Goal: Task Accomplishment & Management: Complete application form

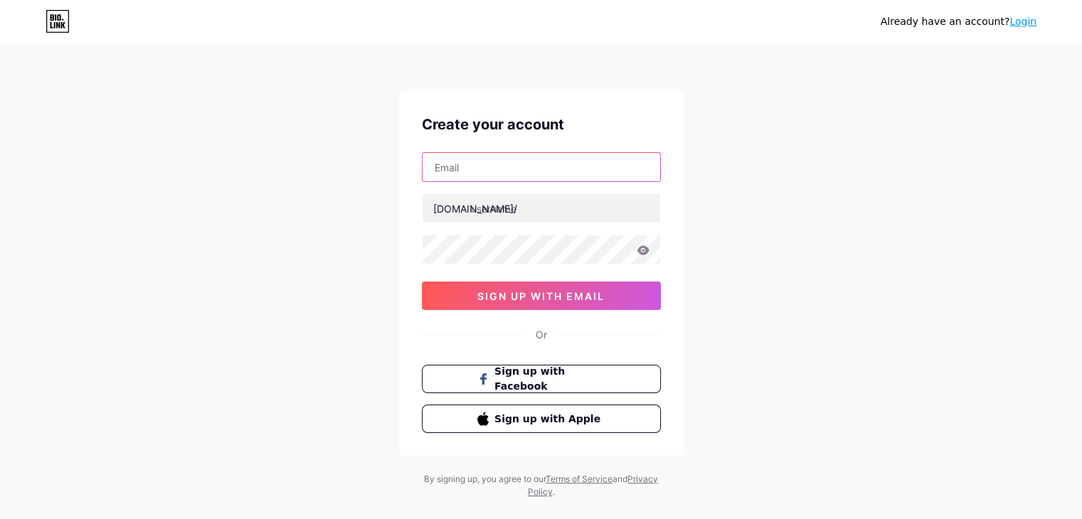
click at [492, 176] on input "text" at bounding box center [542, 167] width 238 height 28
type input "[EMAIL_ADDRESS][DOMAIN_NAME]"
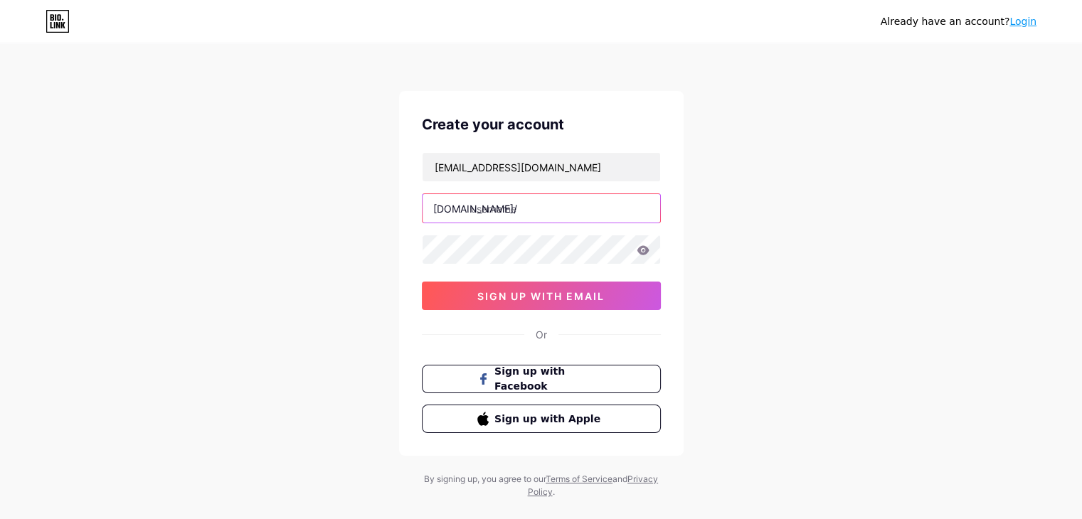
click at [535, 206] on input "text" at bounding box center [542, 208] width 238 height 28
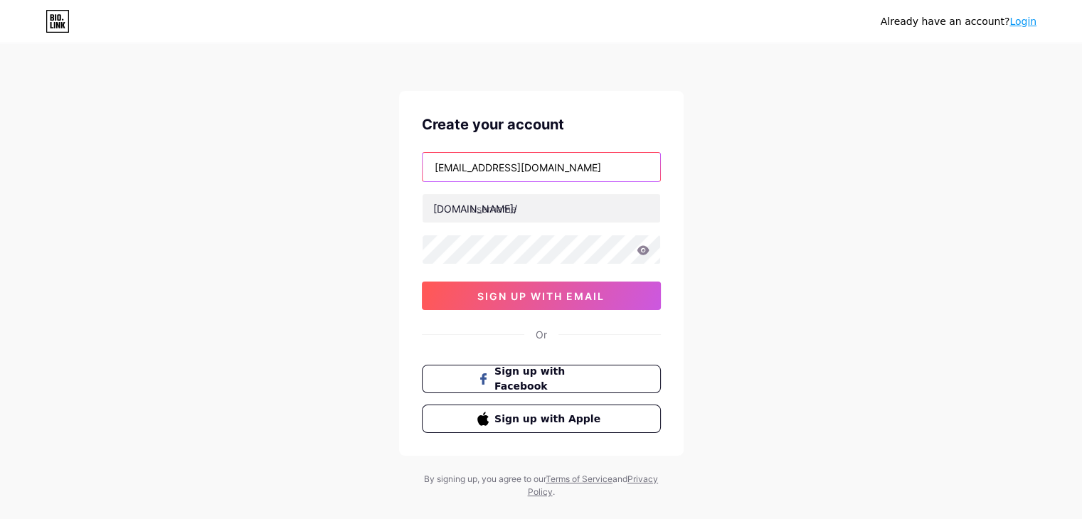
drag, startPoint x: 564, startPoint y: 168, endPoint x: 503, endPoint y: 177, distance: 61.9
click at [503, 177] on input "[EMAIL_ADDRESS][DOMAIN_NAME]" at bounding box center [542, 167] width 238 height 28
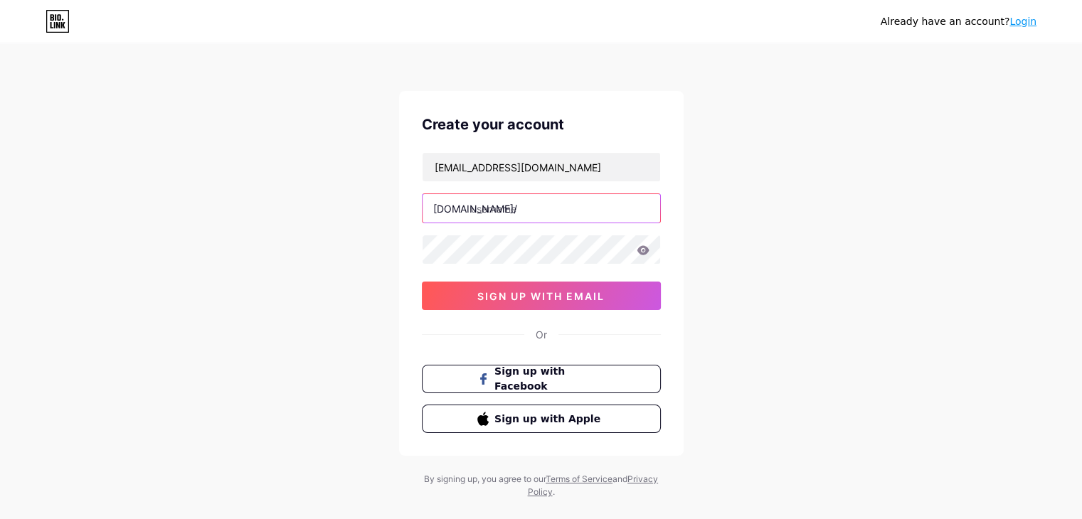
click at [503, 206] on input "text" at bounding box center [542, 208] width 238 height 28
paste input "plasticsurger"
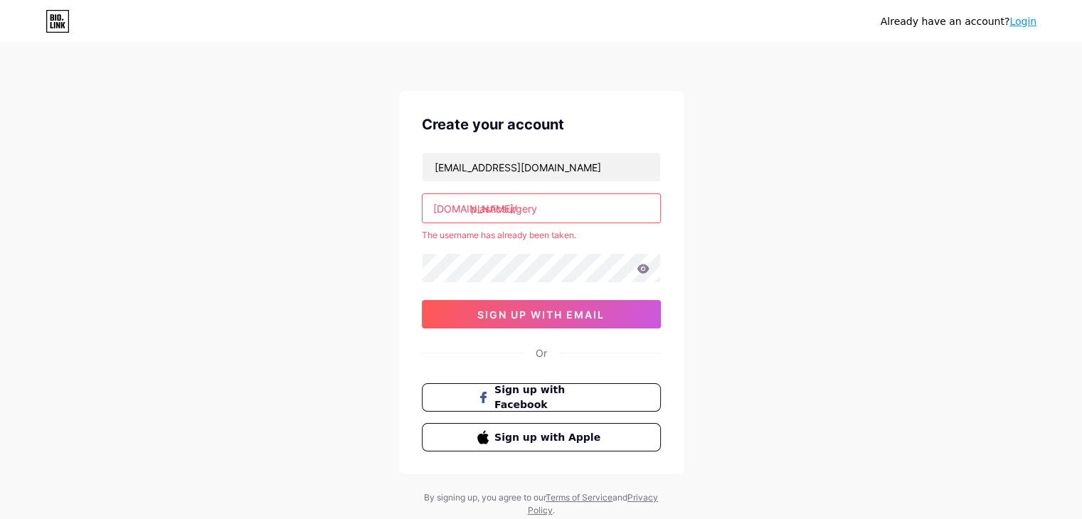
click at [537, 206] on input "plasticsurgery" at bounding box center [542, 208] width 238 height 28
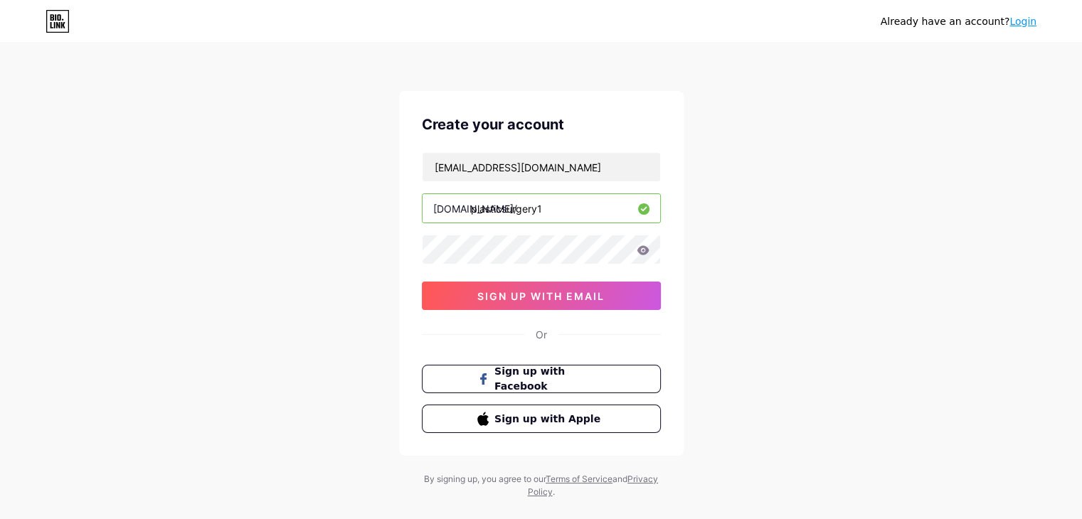
type input "plasticsurgery1"
click at [538, 300] on span "sign up with email" at bounding box center [540, 296] width 127 height 12
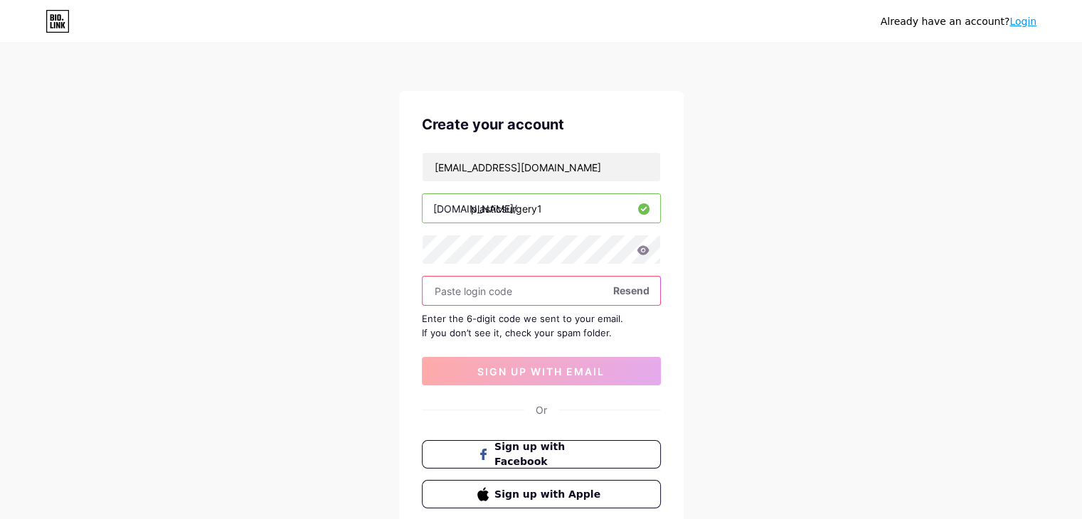
paste input "125227"
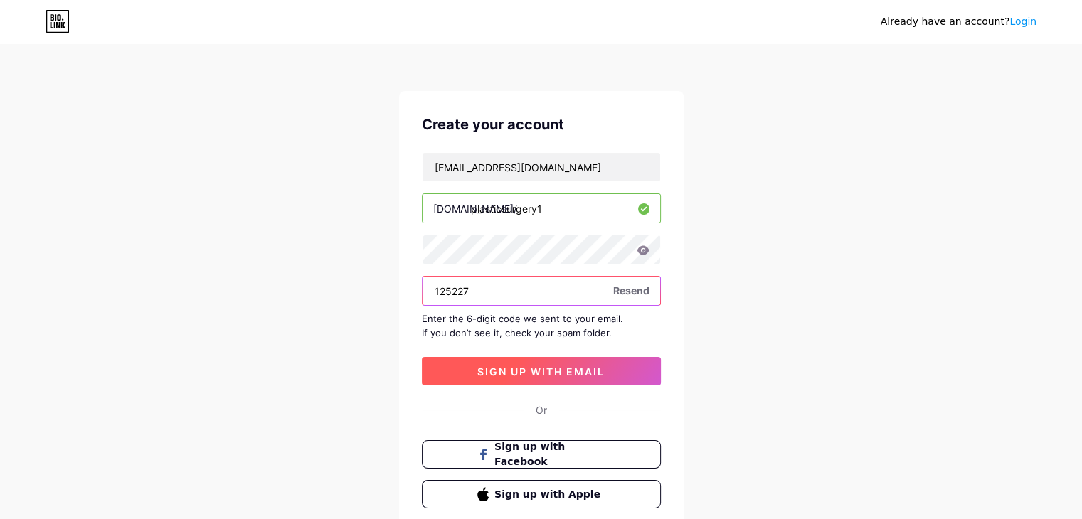
type input "125227"
click at [505, 367] on span "sign up with email" at bounding box center [540, 372] width 127 height 12
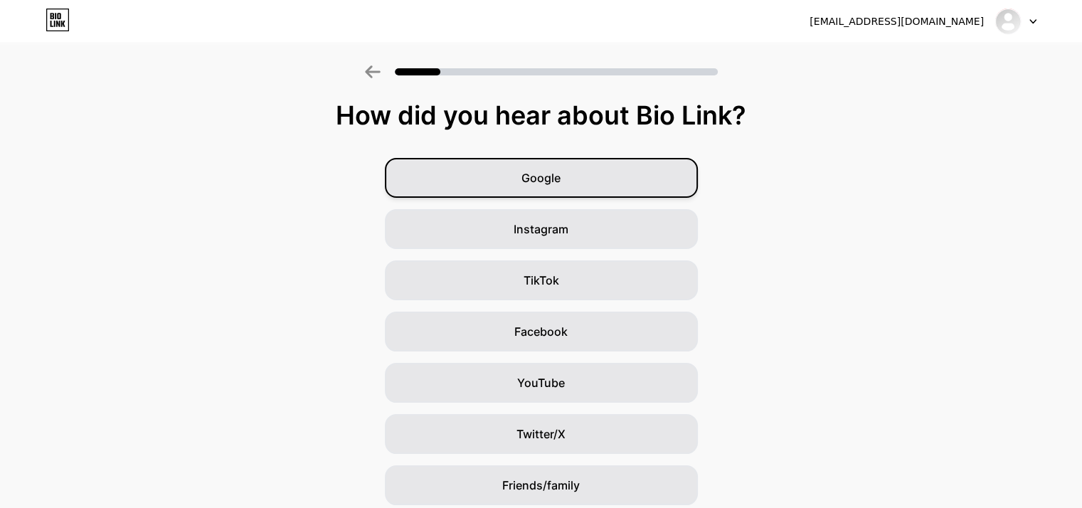
click at [640, 170] on div "Google" at bounding box center [541, 178] width 313 height 40
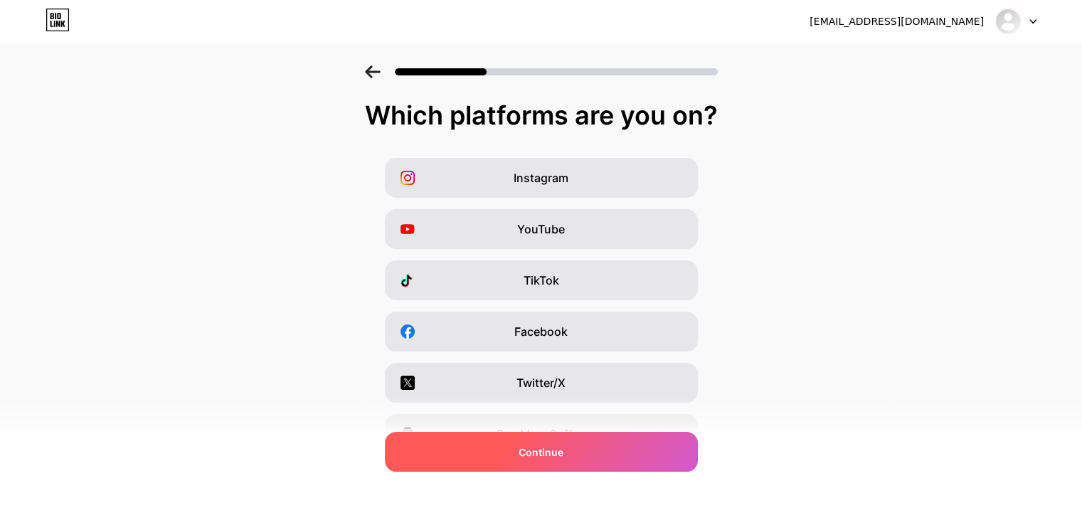
click at [561, 450] on span "Continue" at bounding box center [541, 452] width 45 height 15
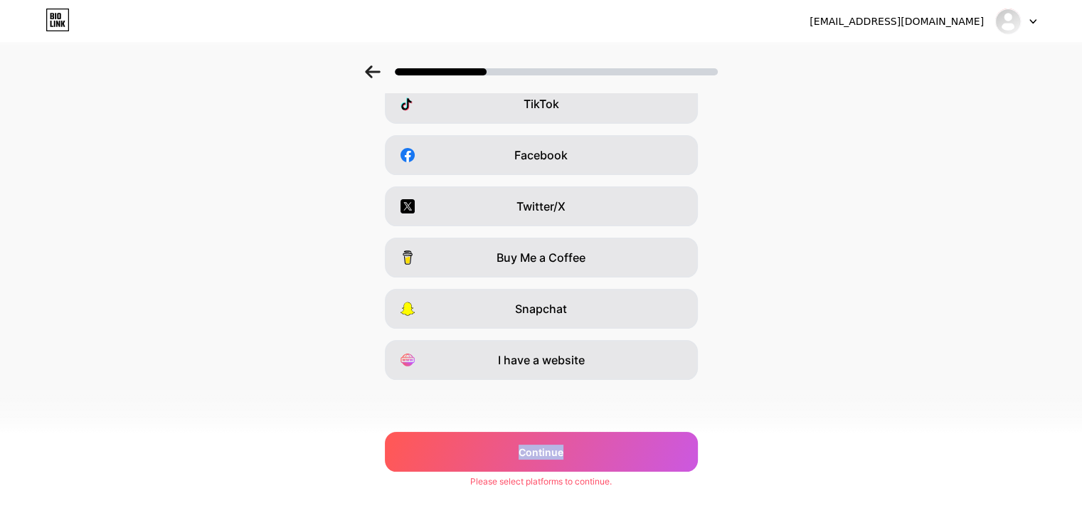
scroll to position [0, 6]
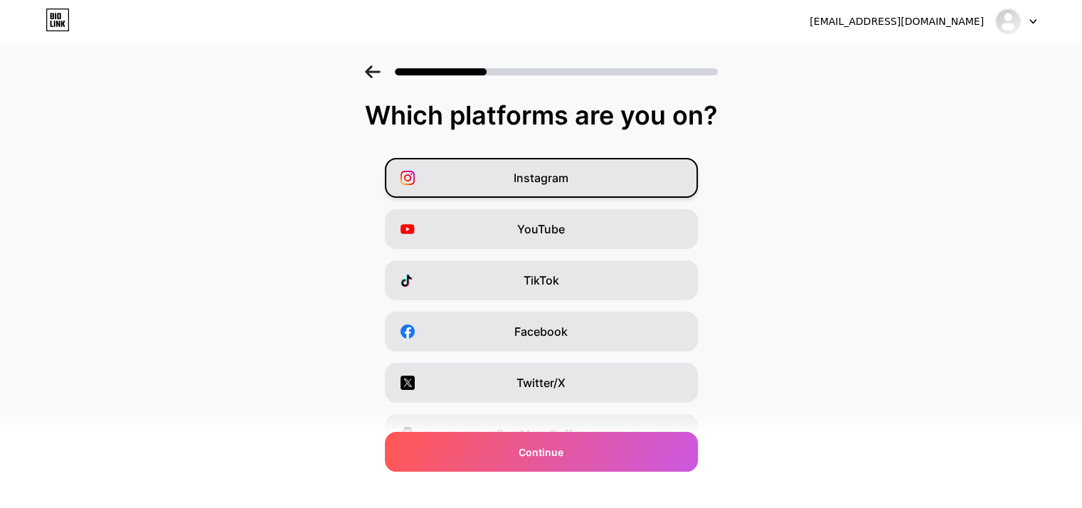
click at [603, 186] on div "Instagram" at bounding box center [541, 178] width 313 height 40
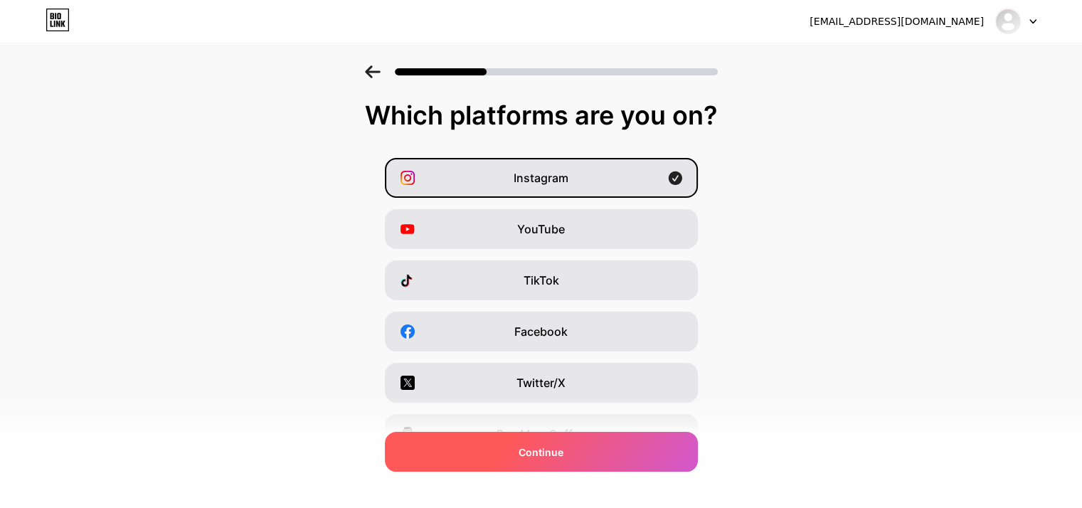
click at [460, 464] on div "Continue" at bounding box center [541, 452] width 313 height 40
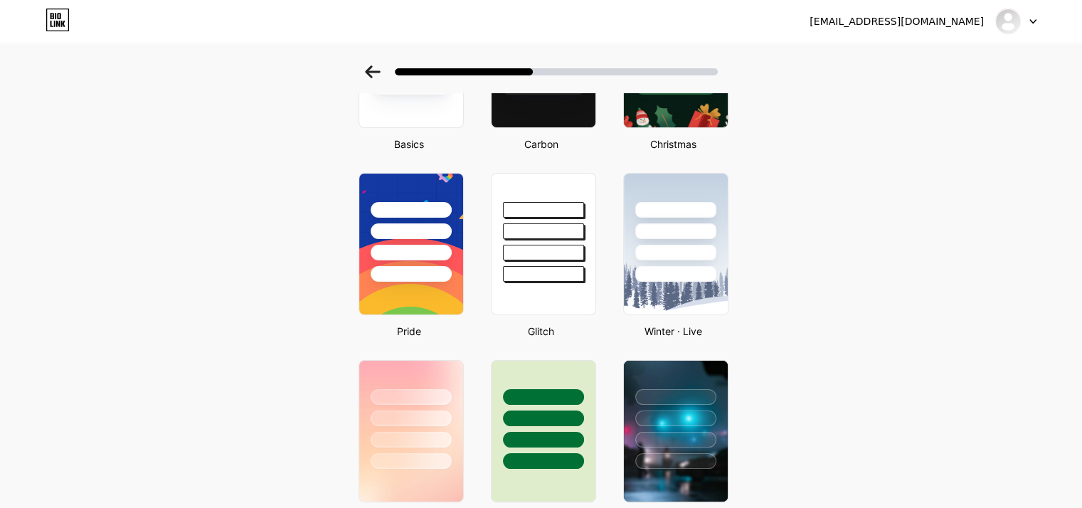
scroll to position [0, 0]
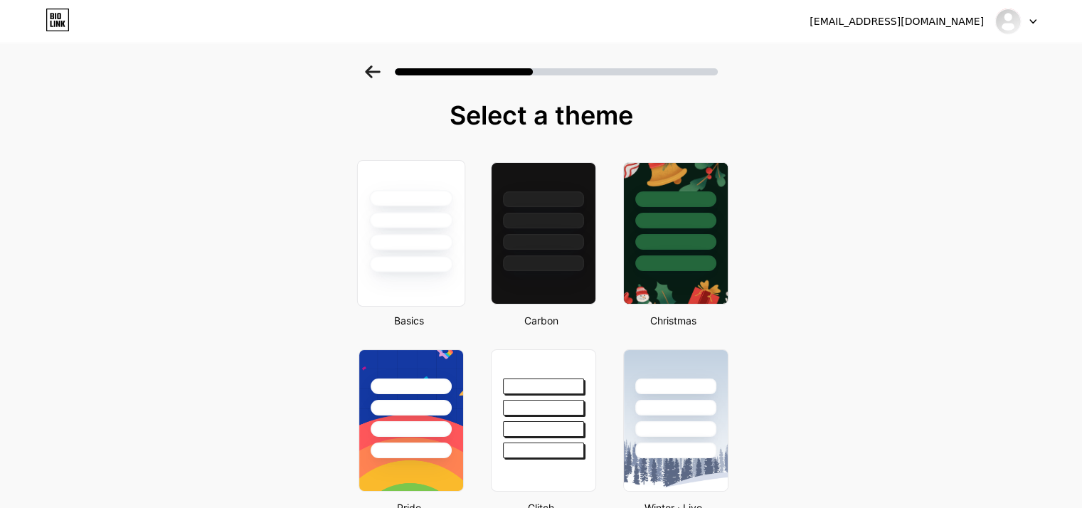
click at [410, 256] on div at bounding box center [410, 264] width 83 height 16
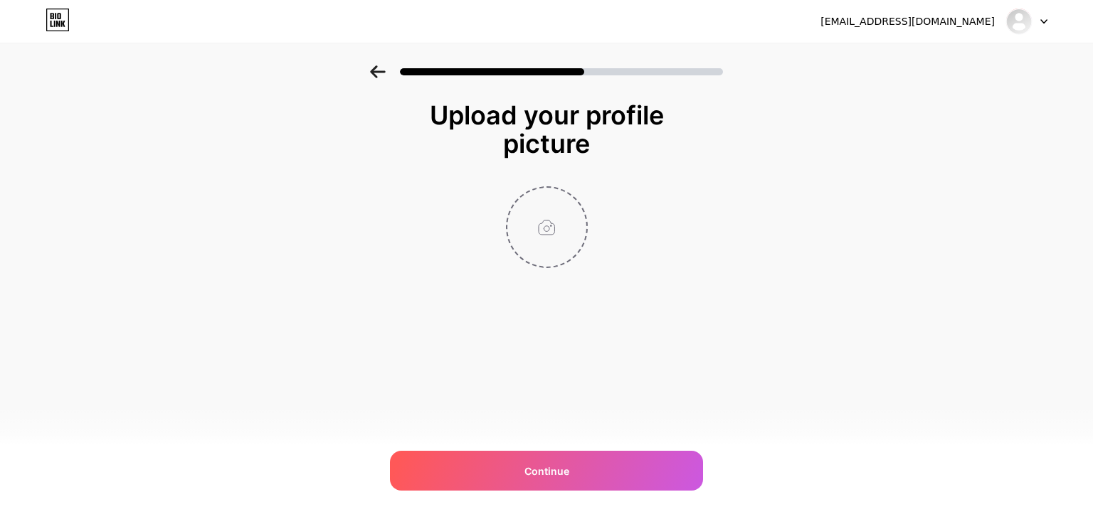
click at [558, 253] on input "file" at bounding box center [546, 227] width 79 height 79
type input "C:\fakepath\Washingtonian Plastic Surgery.png"
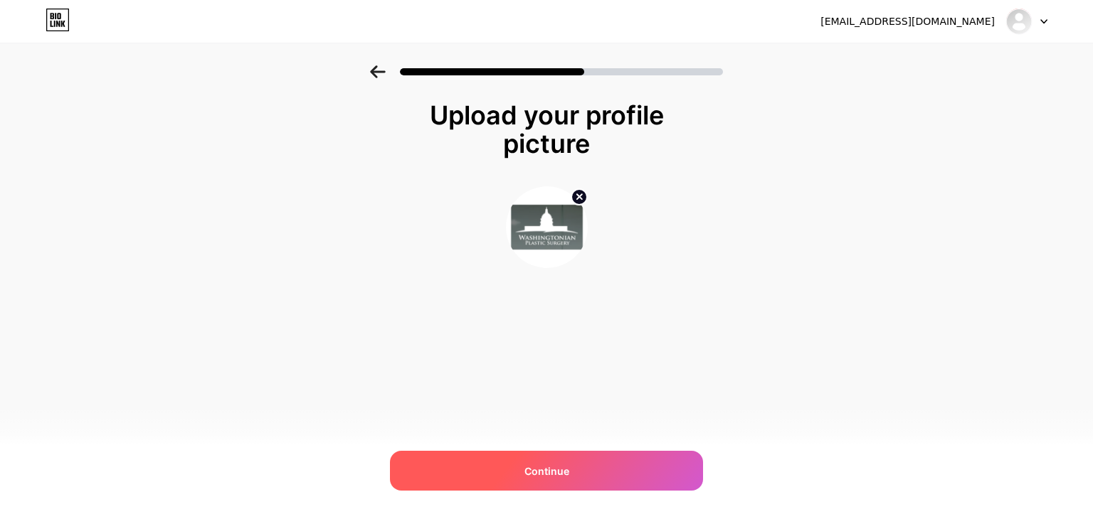
click at [520, 476] on div "Continue" at bounding box center [546, 471] width 313 height 40
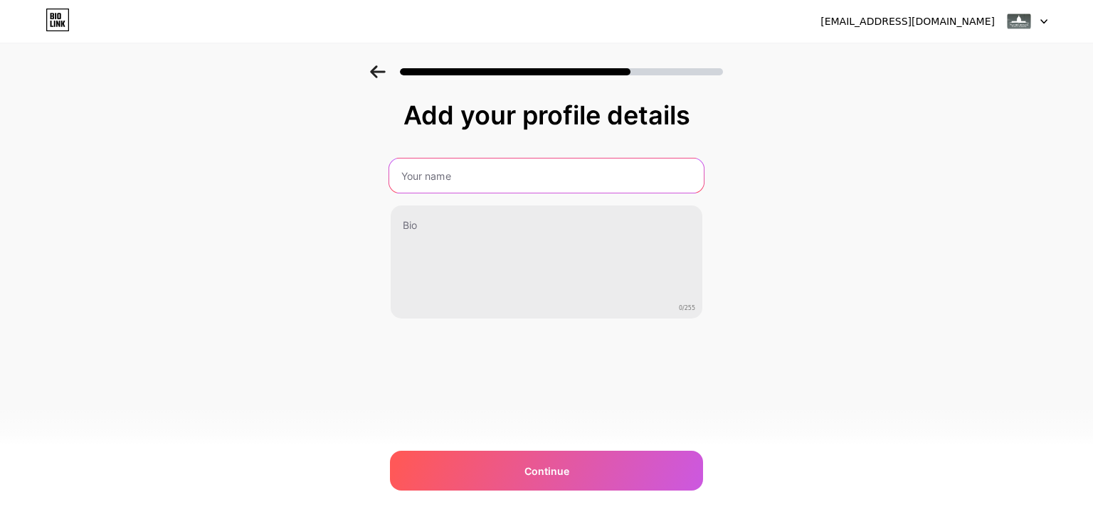
click at [455, 162] on input "text" at bounding box center [546, 176] width 314 height 34
paste input "Washingtonian Plastic Surgery"
type input "Washingtonian Plastic Surgery"
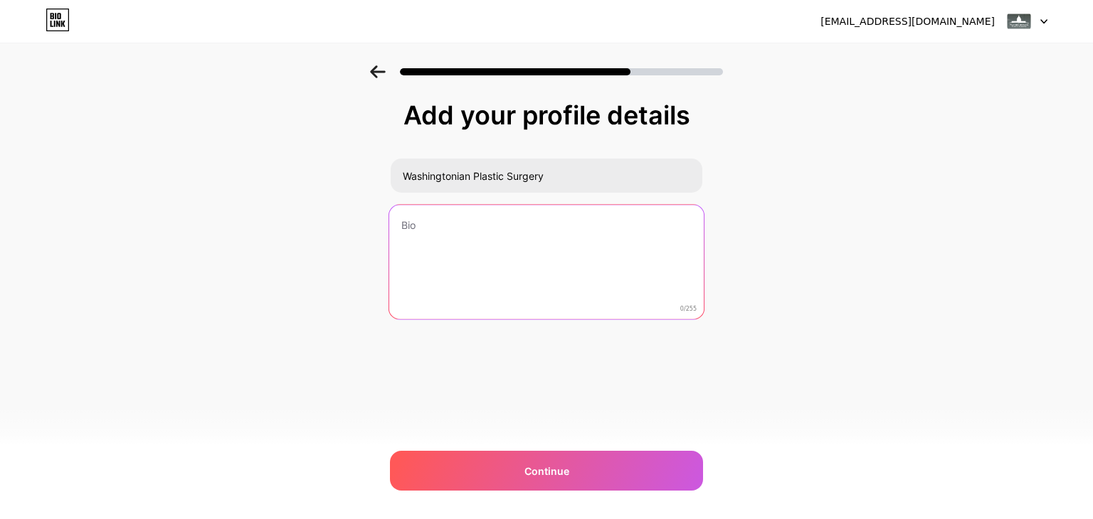
click at [425, 235] on textarea at bounding box center [546, 263] width 314 height 116
paste textarea "Discover top-tier plastic surgery in [GEOGRAPHIC_DATA], [GEOGRAPHIC_DATA], with…"
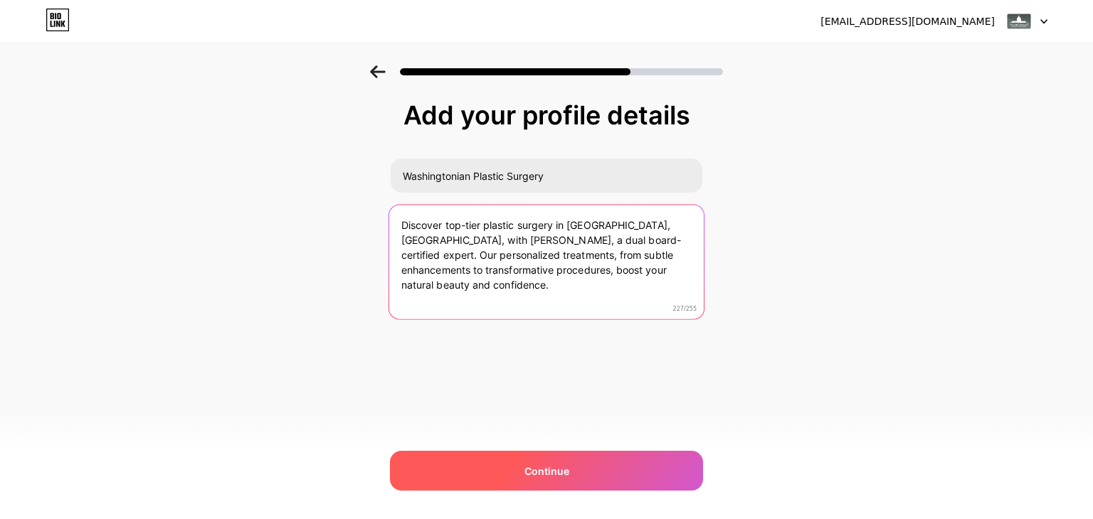
type textarea "Discover top-tier plastic surgery in [GEOGRAPHIC_DATA], [GEOGRAPHIC_DATA], with…"
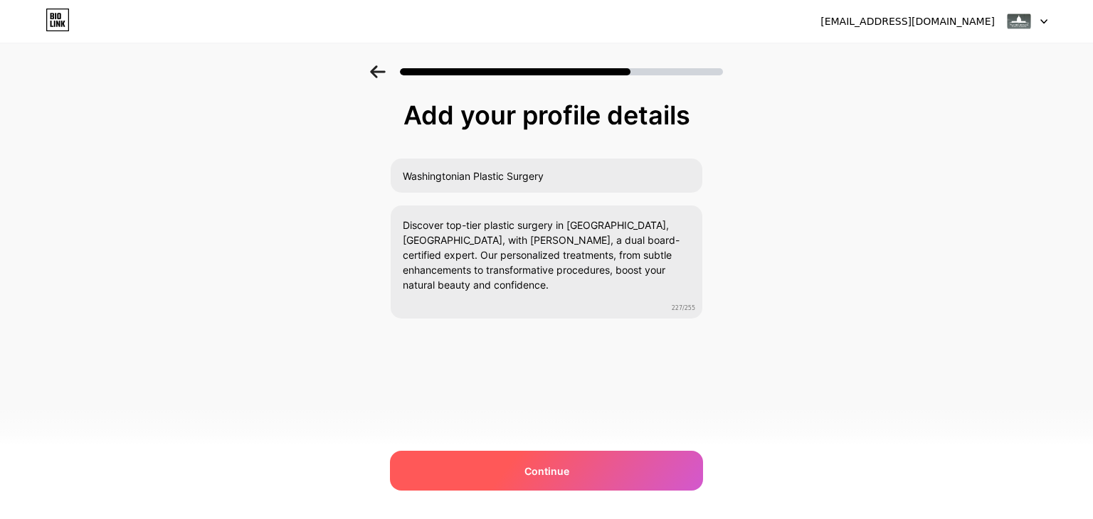
click at [520, 464] on div "Continue" at bounding box center [546, 471] width 313 height 40
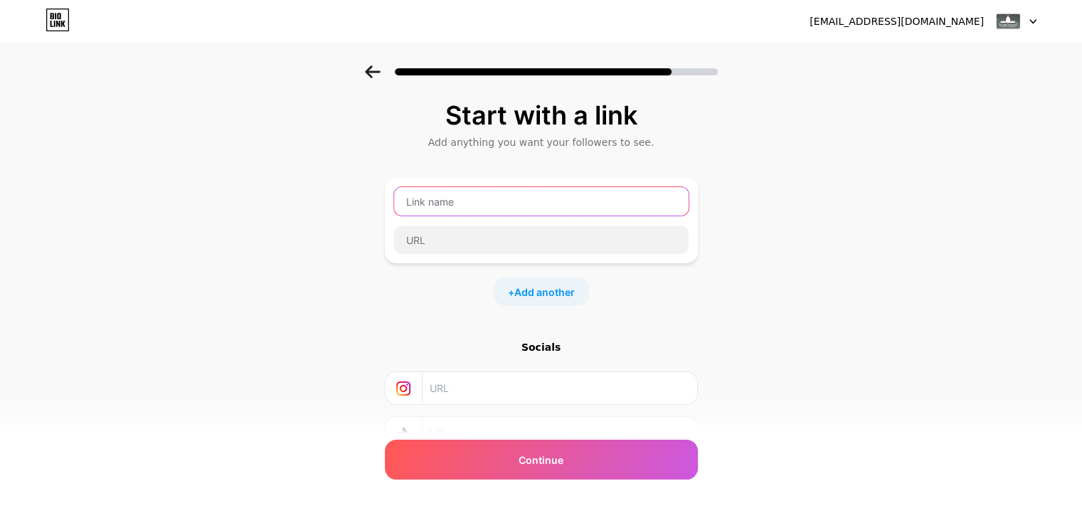
click at [467, 206] on input "text" at bounding box center [541, 201] width 295 height 28
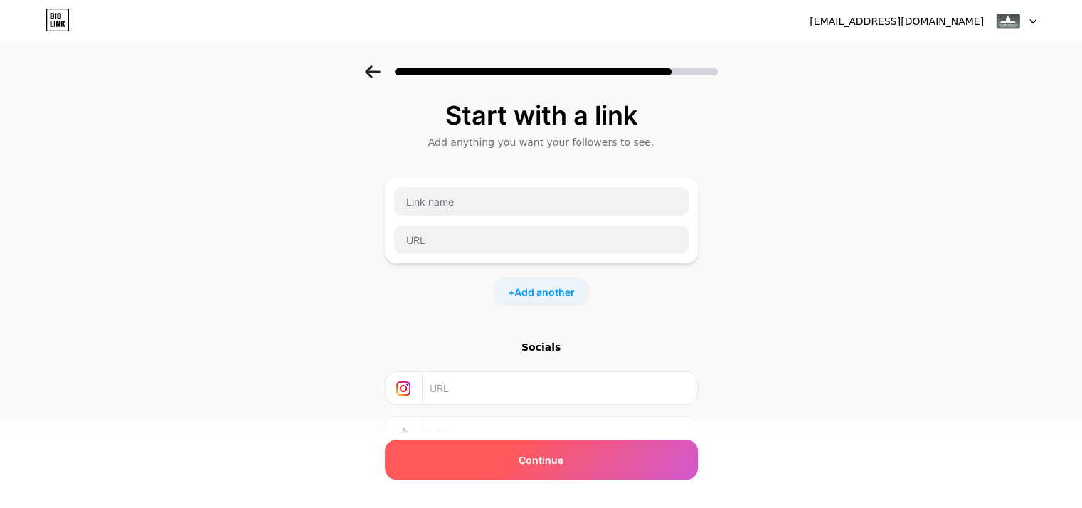
click at [527, 470] on div "Continue" at bounding box center [541, 460] width 313 height 40
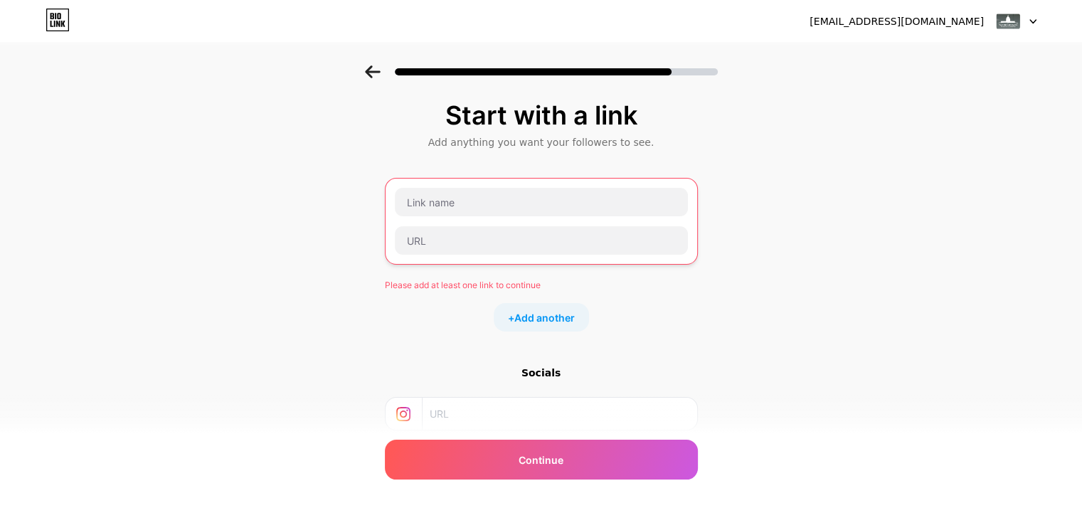
click at [58, 27] on icon at bounding box center [58, 20] width 24 height 23
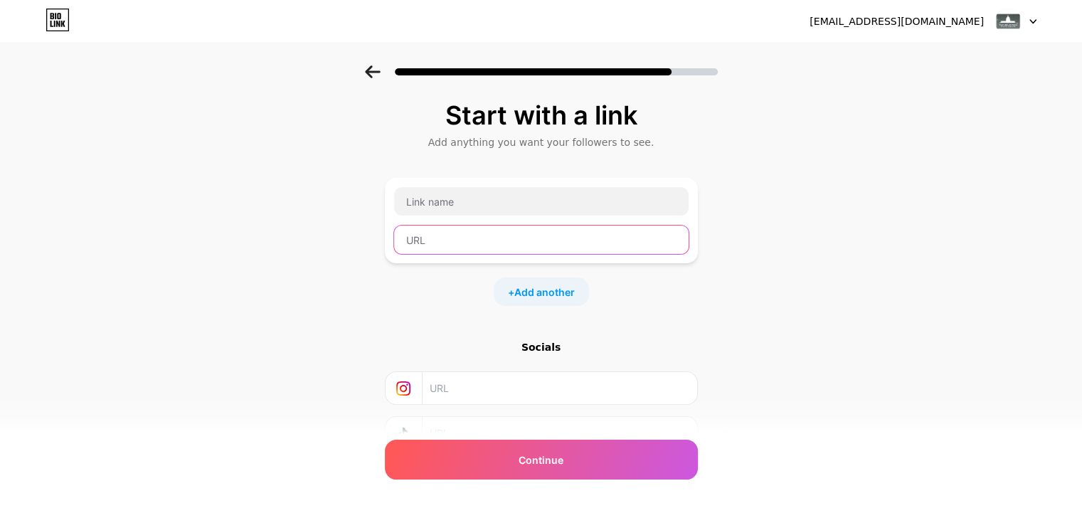
click at [418, 237] on input "text" at bounding box center [541, 240] width 295 height 28
paste input "[URL][DOMAIN_NAME]"
type input "[URL][DOMAIN_NAME]"
click at [418, 237] on input "[URL][DOMAIN_NAME]" at bounding box center [541, 240] width 295 height 28
